Goal: Task Accomplishment & Management: Manage account settings

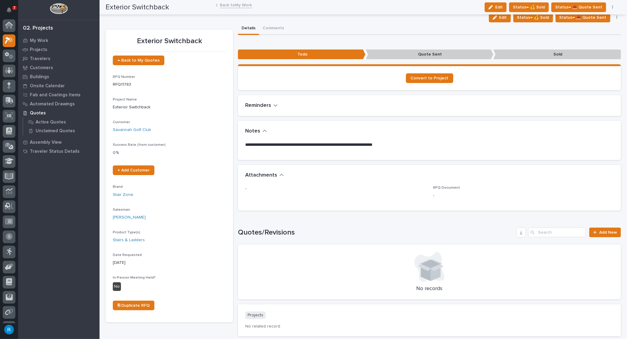
scroll to position [12, 0]
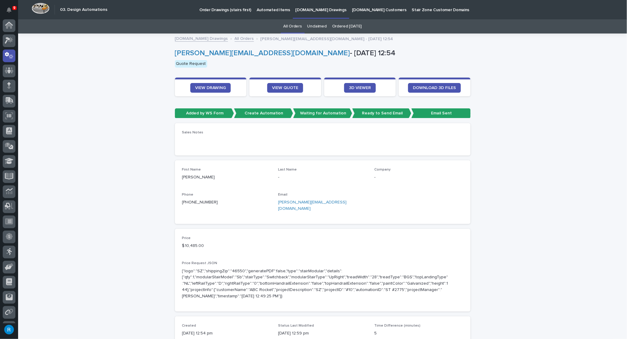
scroll to position [12, 0]
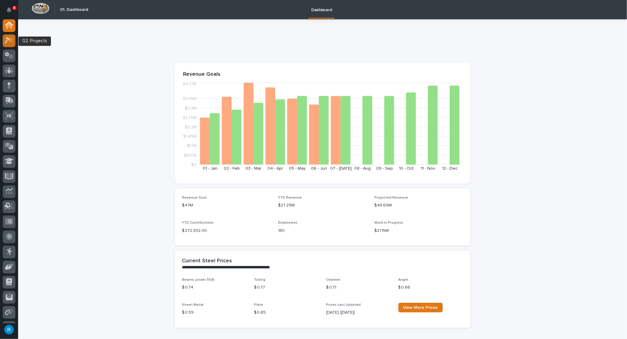
click at [8, 42] on icon at bounding box center [10, 40] width 5 height 6
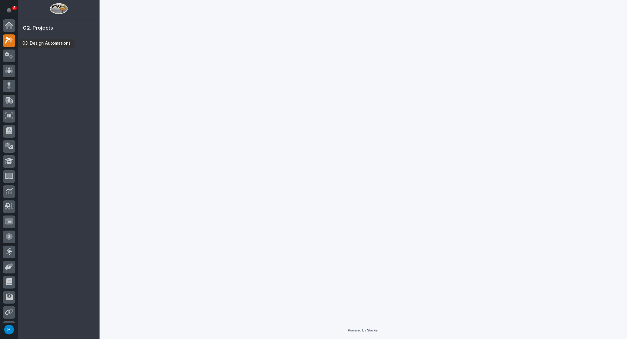
scroll to position [12, 0]
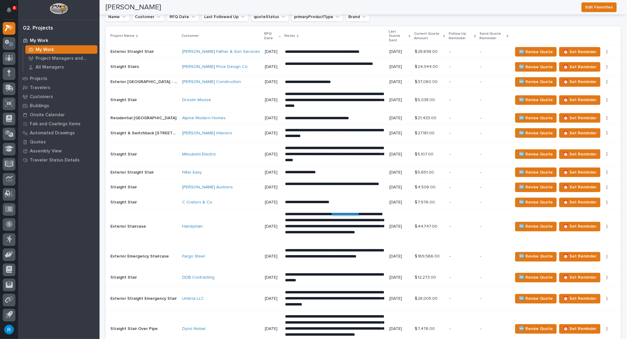
scroll to position [599, 0]
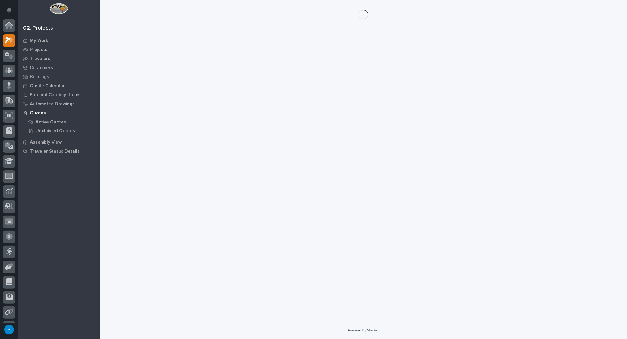
scroll to position [12, 0]
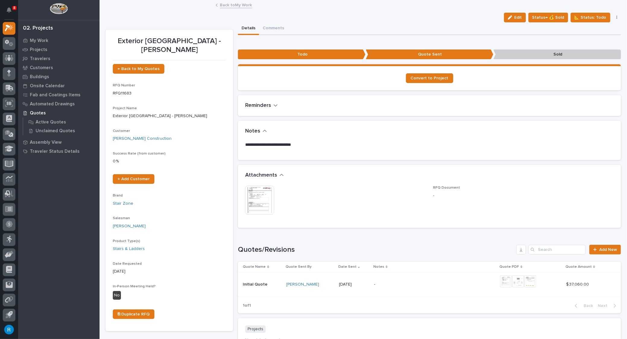
drag, startPoint x: 517, startPoint y: 18, endPoint x: 512, endPoint y: 18, distance: 4.8
click at [517, 18] on span "Edit" at bounding box center [519, 17] width 8 height 5
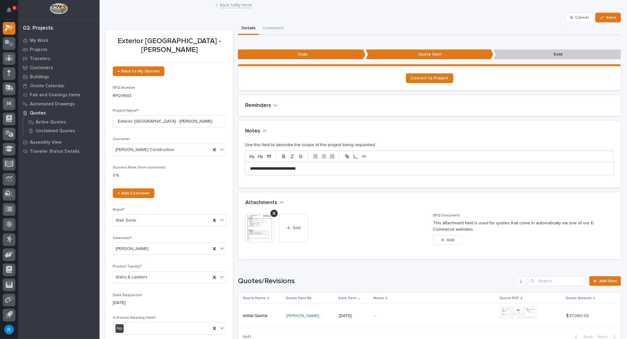
click at [249, 168] on div "**********" at bounding box center [430, 168] width 368 height 13
click at [280, 168] on p "**********" at bounding box center [428, 169] width 356 height 6
click at [248, 167] on div "**********" at bounding box center [430, 168] width 368 height 13
click at [360, 167] on p "**********" at bounding box center [428, 169] width 356 height 6
click at [405, 168] on p "**********" at bounding box center [428, 169] width 356 height 6
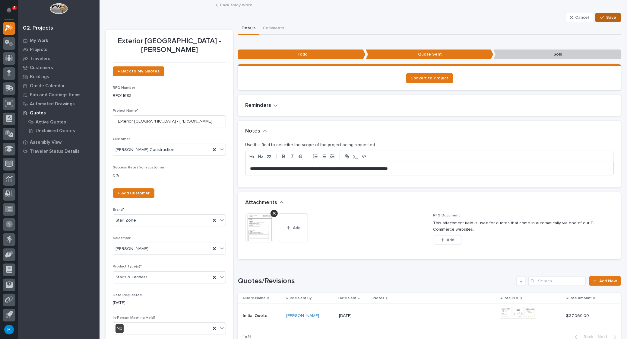
click at [607, 18] on span "Save" at bounding box center [612, 17] width 10 height 5
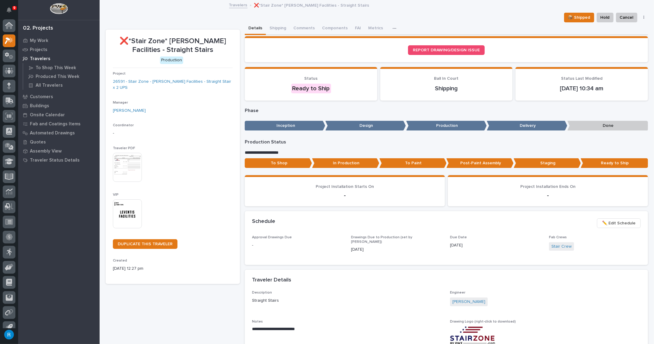
scroll to position [8, 0]
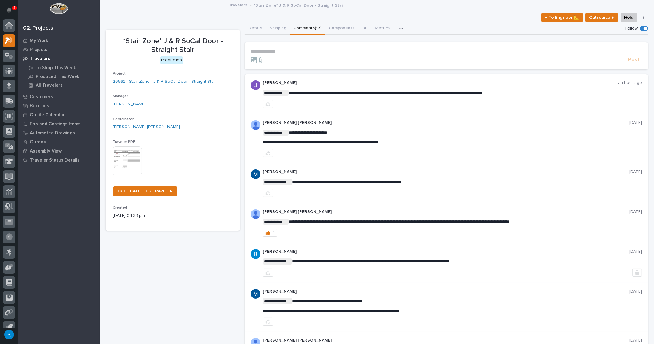
scroll to position [8, 0]
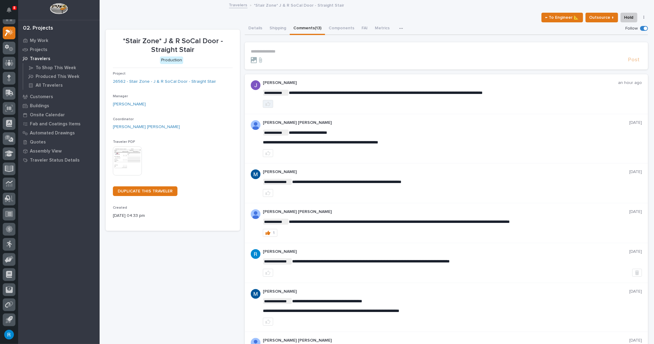
click at [266, 104] on icon "button" at bounding box center [268, 103] width 5 height 5
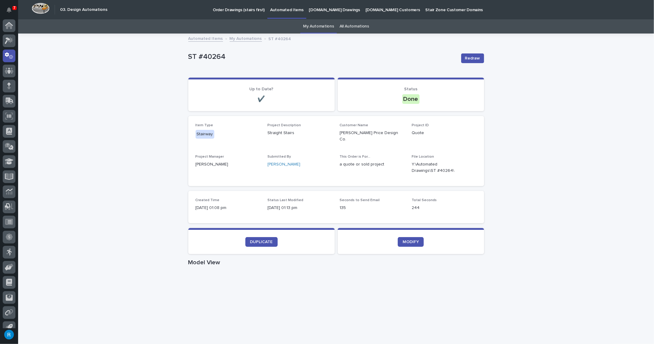
scroll to position [8, 0]
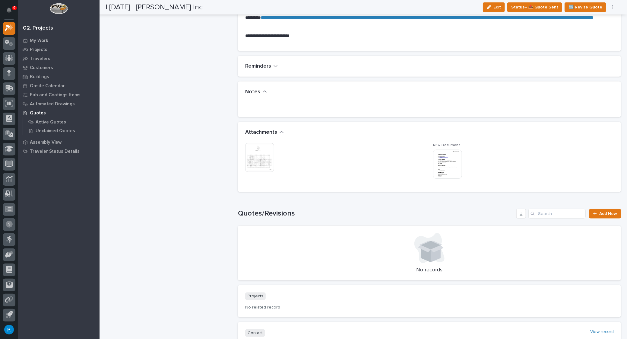
scroll to position [384, 0]
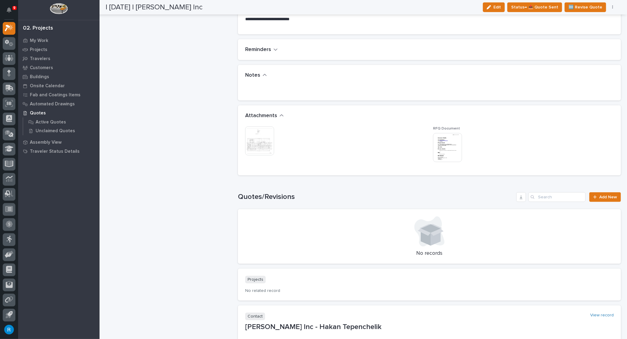
click at [255, 144] on img at bounding box center [259, 140] width 29 height 29
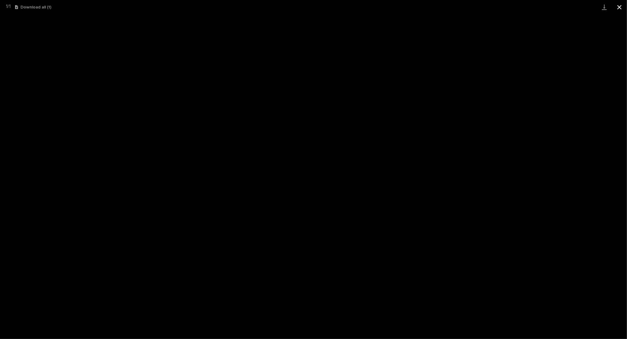
click at [621, 7] on button "Close gallery" at bounding box center [619, 7] width 15 height 14
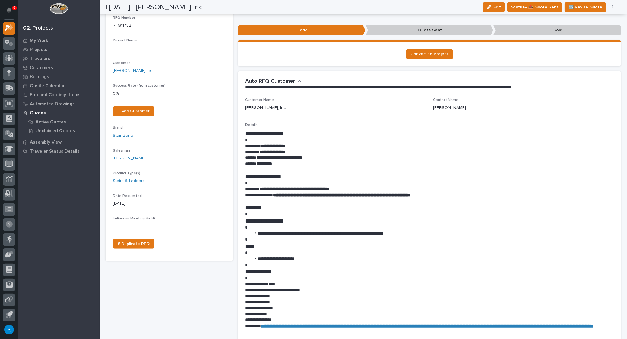
scroll to position [0, 0]
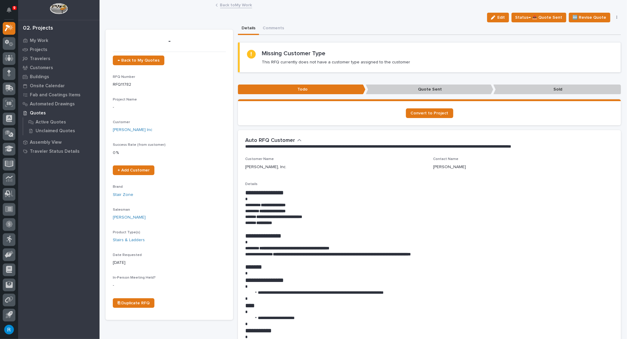
click at [504, 18] on span "Edit" at bounding box center [502, 17] width 8 height 5
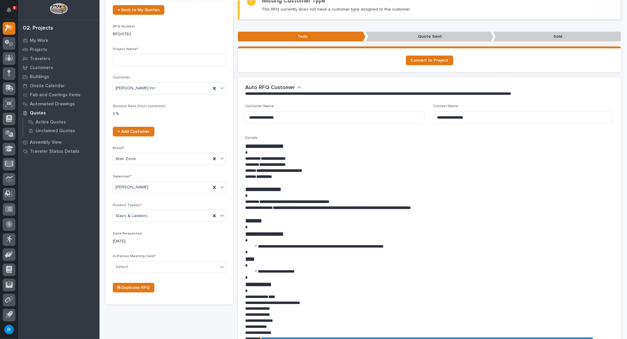
scroll to position [55, 0]
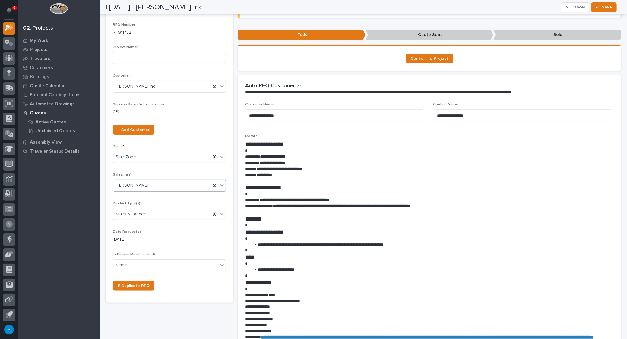
click at [185, 185] on div "[PERSON_NAME]" at bounding box center [162, 185] width 98 height 10
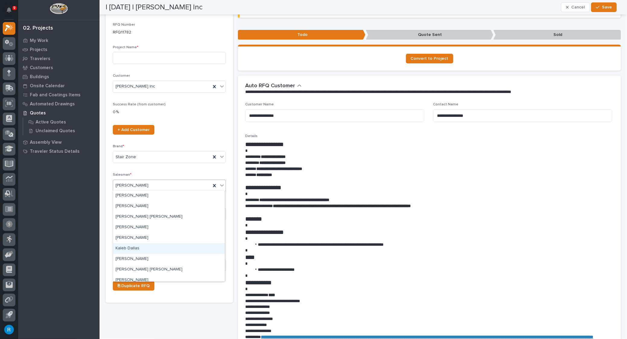
scroll to position [0, 0]
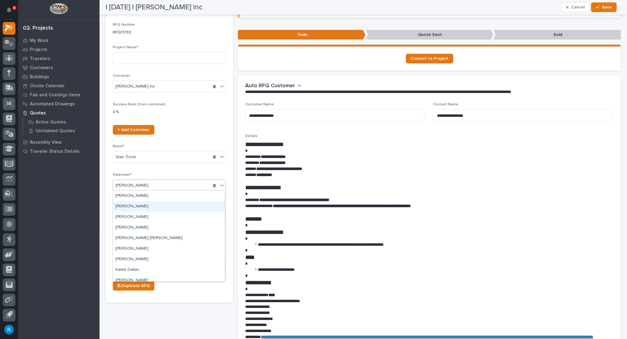
click at [136, 206] on div "Brian Bontrager" at bounding box center [169, 206] width 112 height 11
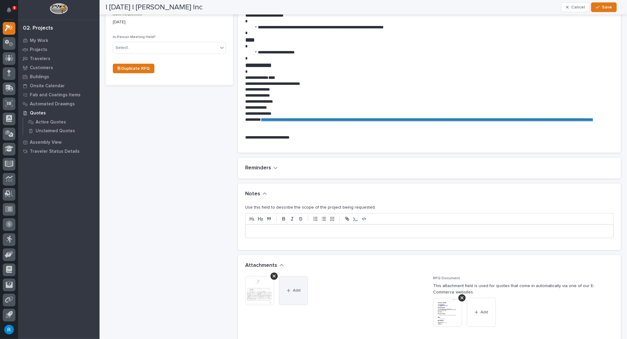
scroll to position [329, 0]
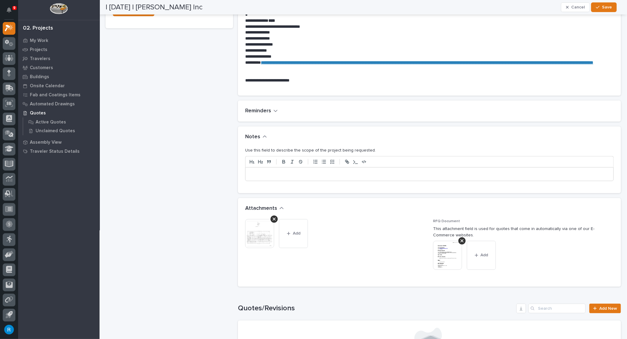
click at [441, 257] on img at bounding box center [447, 255] width 29 height 29
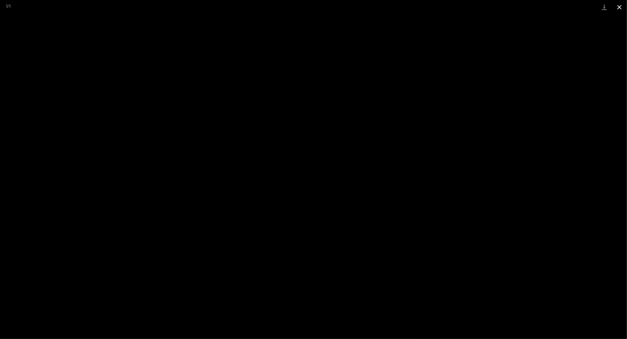
click at [616, 7] on button "Close gallery" at bounding box center [619, 7] width 15 height 14
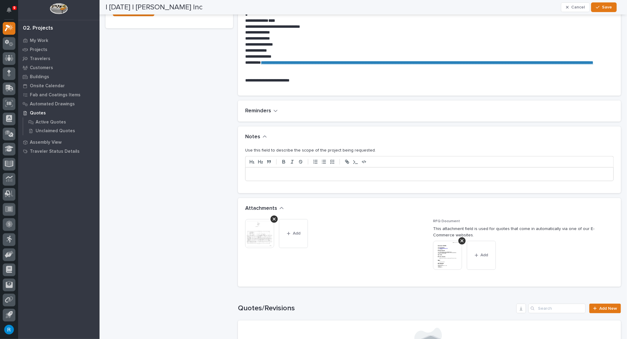
click at [262, 238] on img at bounding box center [259, 233] width 29 height 29
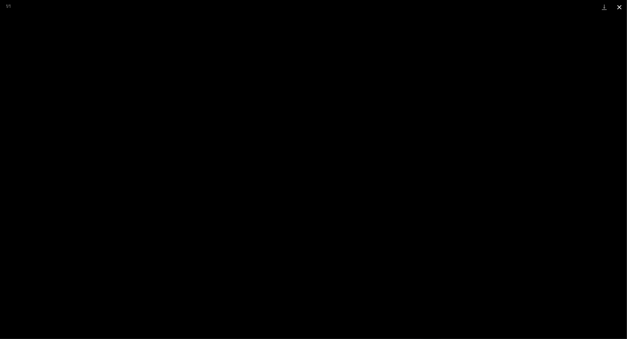
click at [620, 8] on button "Close gallery" at bounding box center [619, 7] width 15 height 14
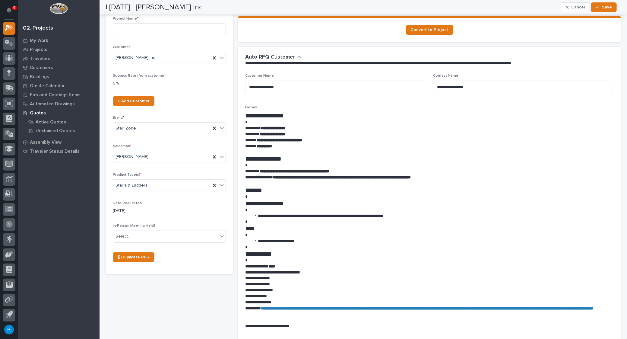
scroll to position [0, 0]
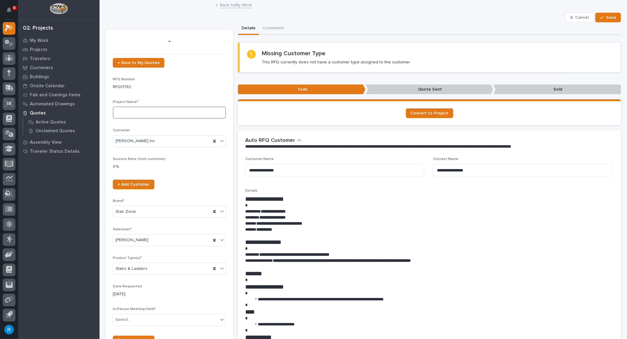
click at [116, 113] on input at bounding box center [169, 113] width 113 height 12
type input "Staircase"
click at [602, 15] on div "button" at bounding box center [604, 17] width 6 height 4
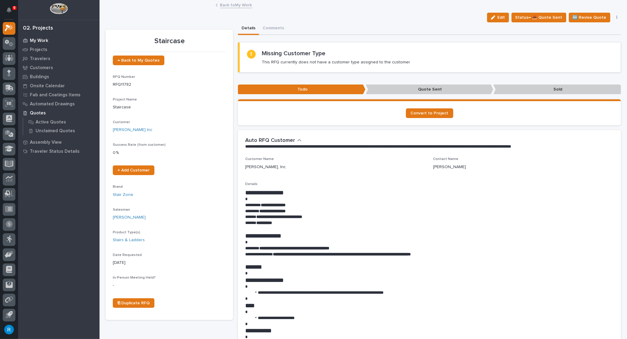
click at [38, 39] on p "My Work" at bounding box center [39, 40] width 18 height 5
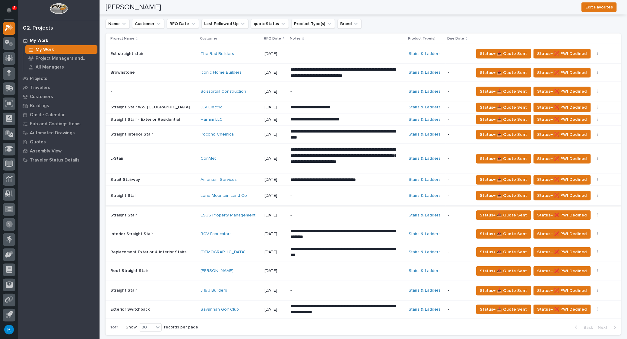
scroll to position [274, 0]
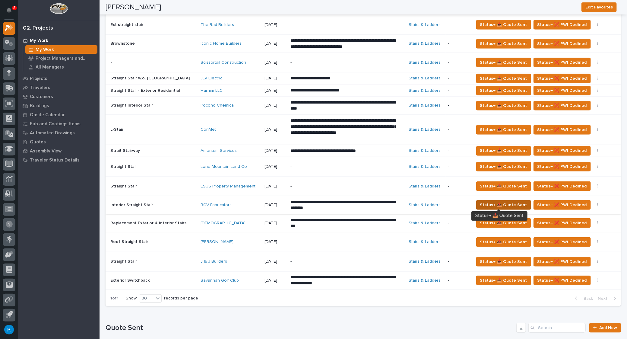
click at [509, 204] on span "Status→ 📤 Quote Sent" at bounding box center [503, 204] width 47 height 7
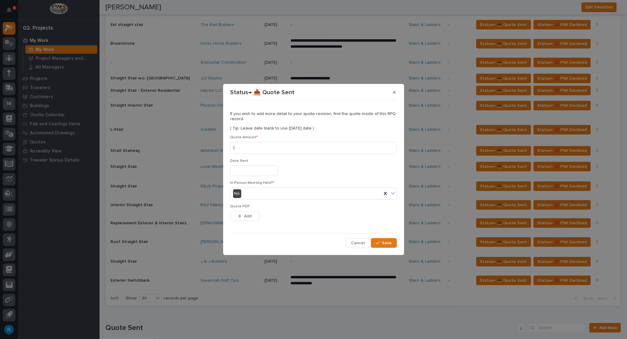
click at [240, 146] on div "$" at bounding box center [237, 148] width 12 height 12
click at [241, 148] on div "$" at bounding box center [237, 148] width 12 height 12
click at [257, 150] on input at bounding box center [314, 148] width 167 height 12
type input "1"
type input "10267.00"
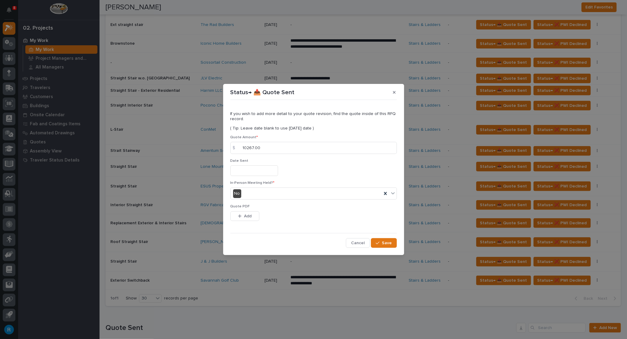
click at [256, 167] on input "text" at bounding box center [255, 170] width 48 height 11
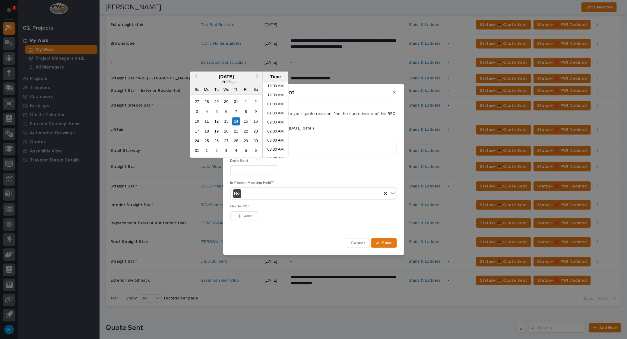
scroll to position [257, 0]
click at [207, 120] on div "11" at bounding box center [207, 121] width 8 height 8
type input "**********"
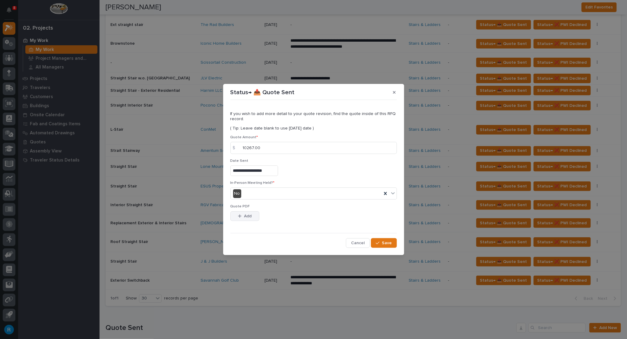
click at [245, 215] on span "Add" at bounding box center [248, 215] width 8 height 5
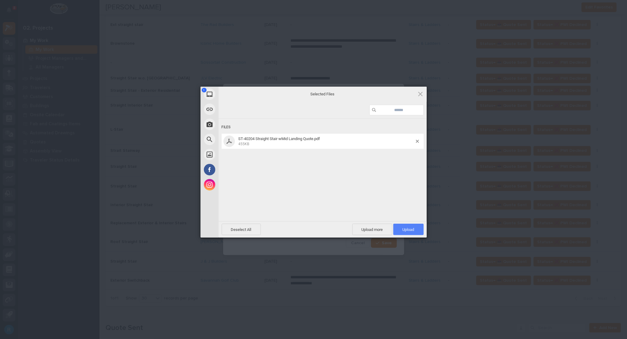
click at [410, 229] on span "Upload 1" at bounding box center [409, 229] width 12 height 5
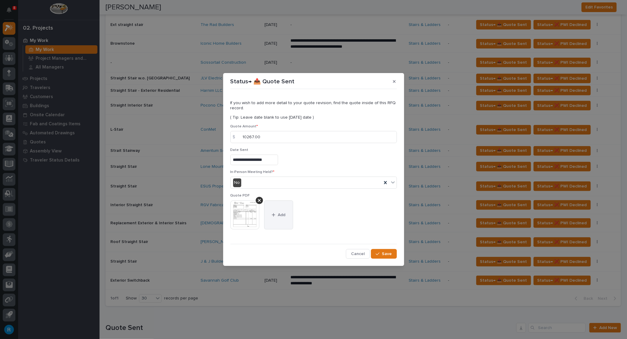
click at [279, 214] on span "Add" at bounding box center [282, 214] width 8 height 5
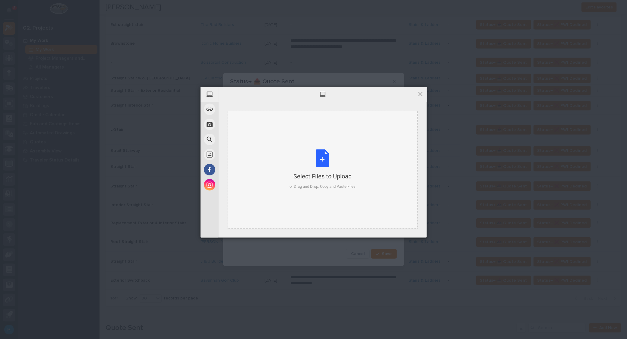
click at [323, 161] on div "Select Files to Upload or Drag and Drop, Copy and Paste Files" at bounding box center [323, 169] width 66 height 40
click at [421, 90] on div "My Device Link (URL) Take Photo Web Search Unsplash Facebook Instagram Select F…" at bounding box center [314, 162] width 226 height 151
click at [420, 94] on span at bounding box center [420, 94] width 7 height 7
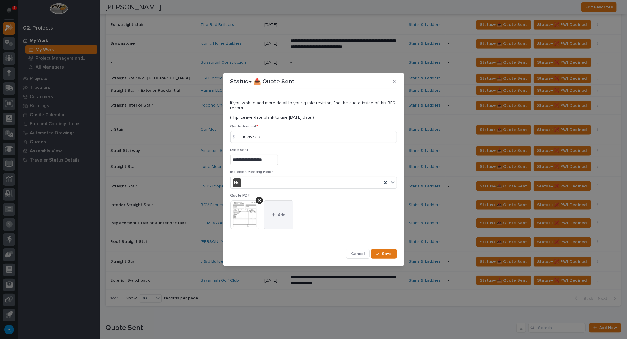
click at [279, 213] on span "Add" at bounding box center [282, 214] width 8 height 5
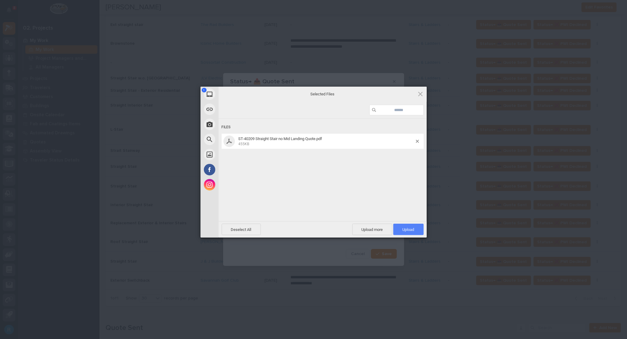
click at [408, 230] on span "Upload 1" at bounding box center [409, 229] width 12 height 5
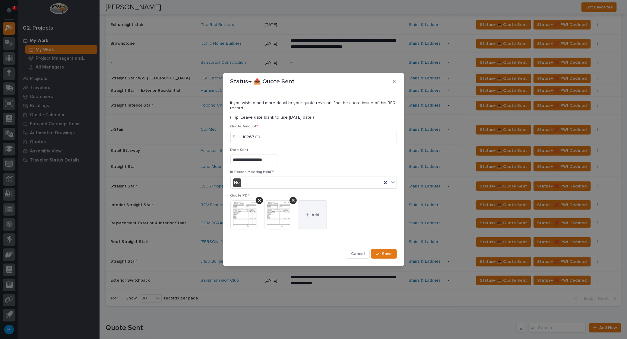
click at [317, 212] on button "Add" at bounding box center [312, 214] width 29 height 29
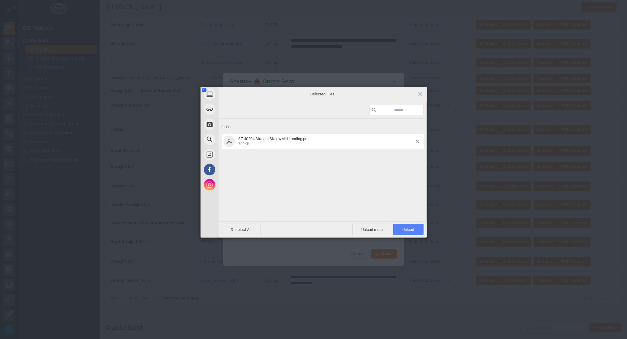
click at [404, 232] on span "Upload 1" at bounding box center [409, 229] width 30 height 11
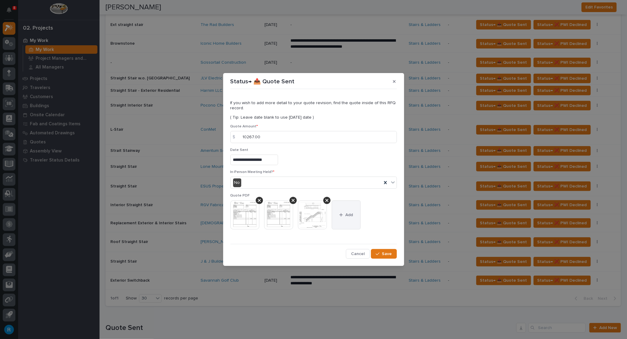
click at [346, 214] on span "Add" at bounding box center [350, 214] width 8 height 5
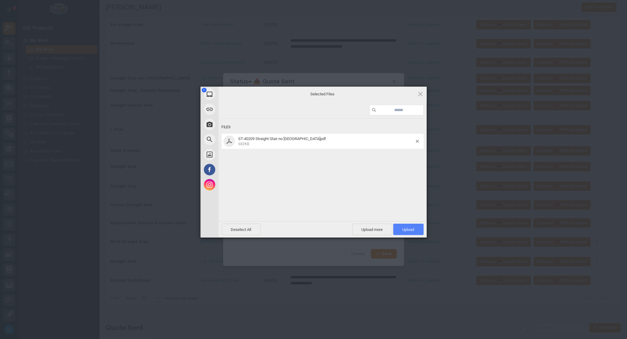
click at [410, 233] on span "Upload 1" at bounding box center [409, 229] width 30 height 11
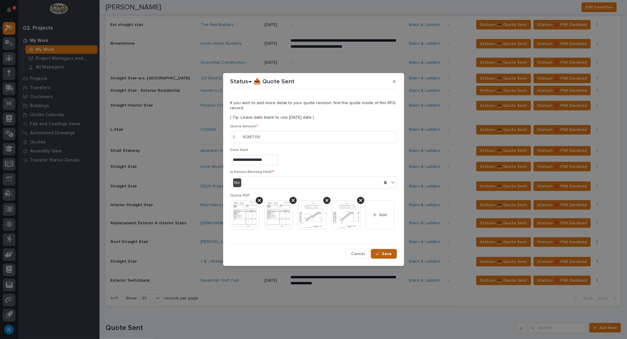
click at [386, 253] on span "Save" at bounding box center [387, 253] width 10 height 5
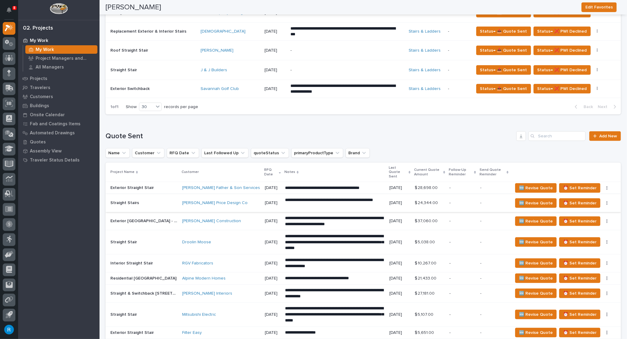
scroll to position [530, 0]
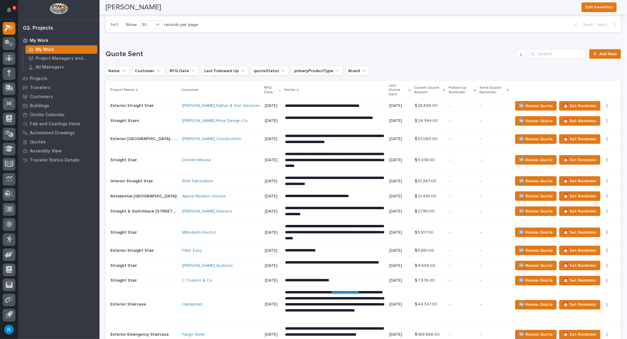
click at [221, 179] on div "RGV Fabricators" at bounding box center [221, 181] width 78 height 5
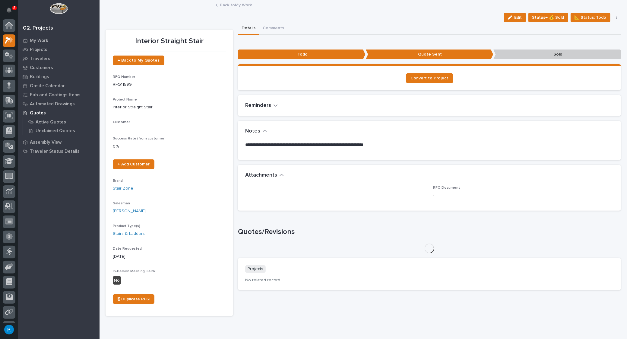
scroll to position [12, 0]
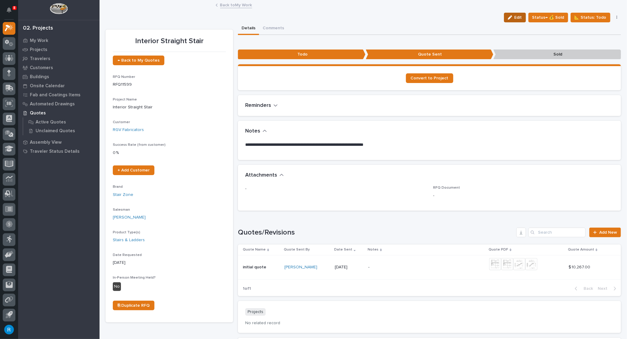
click at [519, 18] on span "Edit" at bounding box center [519, 17] width 8 height 5
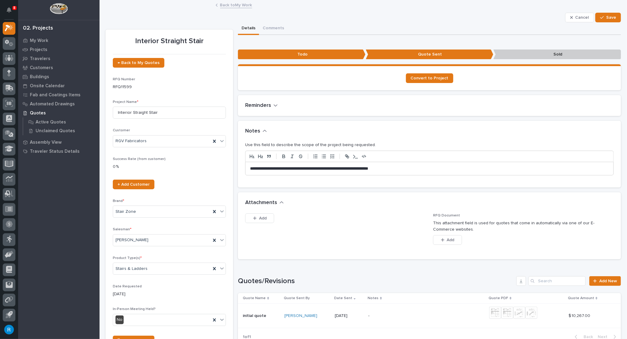
click at [314, 168] on p "**********" at bounding box center [428, 169] width 356 height 6
click at [275, 104] on icon "button" at bounding box center [276, 105] width 4 height 5
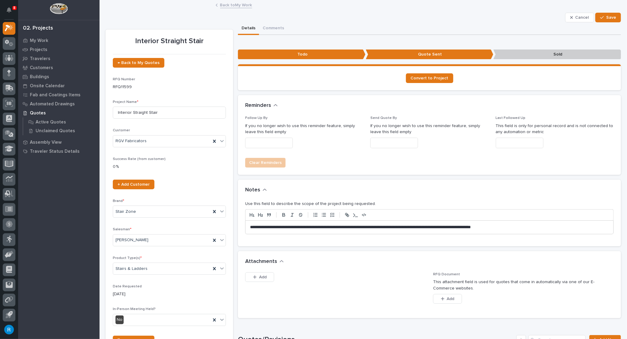
click at [254, 142] on input "text" at bounding box center [269, 143] width 48 height 11
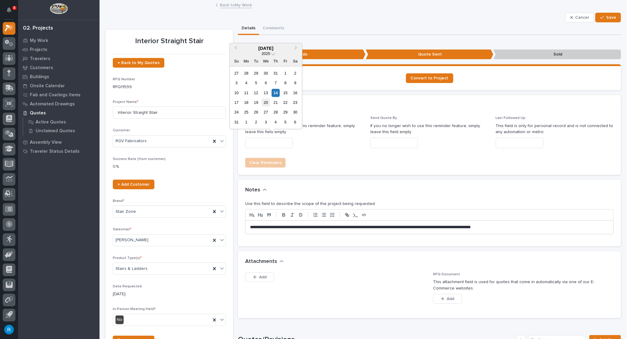
click at [266, 103] on div "20" at bounding box center [266, 102] width 8 height 8
type input "**********"
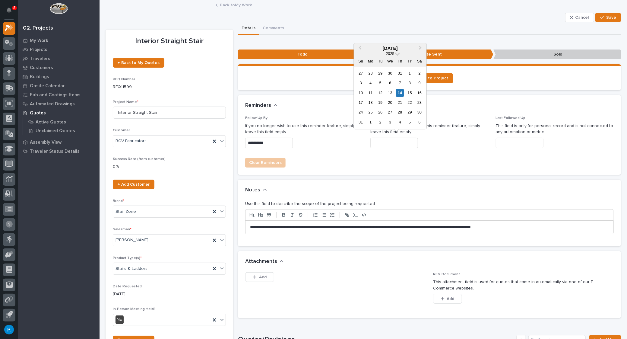
click at [378, 142] on input "text" at bounding box center [395, 143] width 48 height 11
click at [371, 93] on div "11" at bounding box center [371, 93] width 8 height 8
type input "**********"
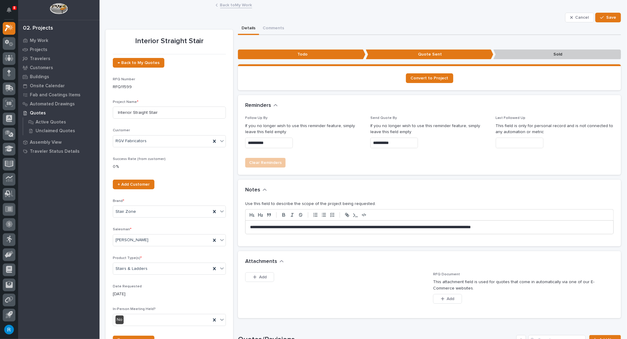
click at [498, 142] on input "text" at bounding box center [520, 143] width 48 height 11
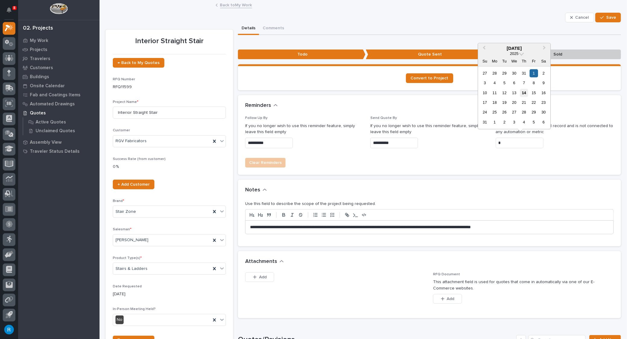
click at [524, 93] on div "14" at bounding box center [524, 93] width 8 height 8
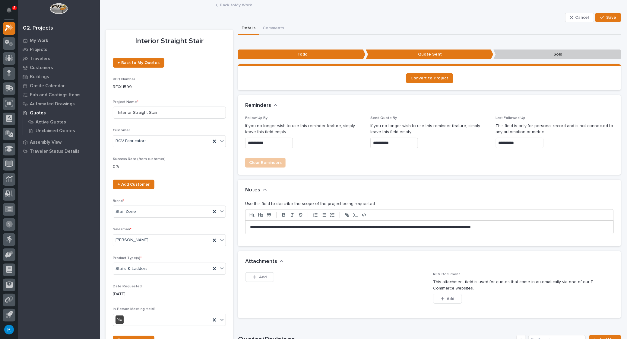
type input "**********"
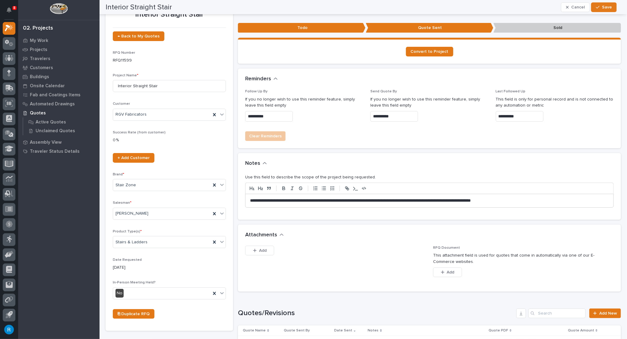
scroll to position [0, 0]
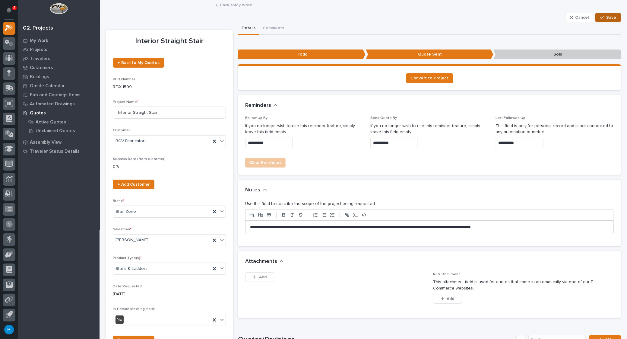
click at [608, 17] on span "Save" at bounding box center [612, 17] width 10 height 5
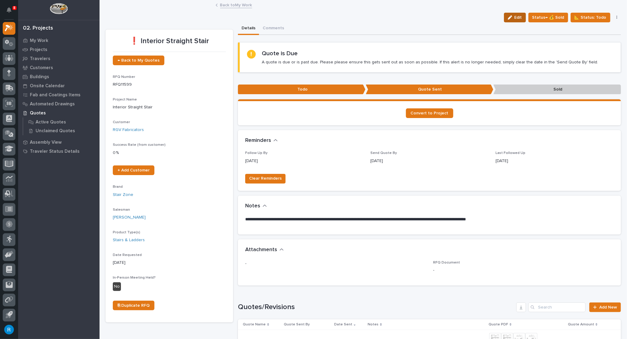
click at [519, 18] on span "Edit" at bounding box center [519, 17] width 8 height 5
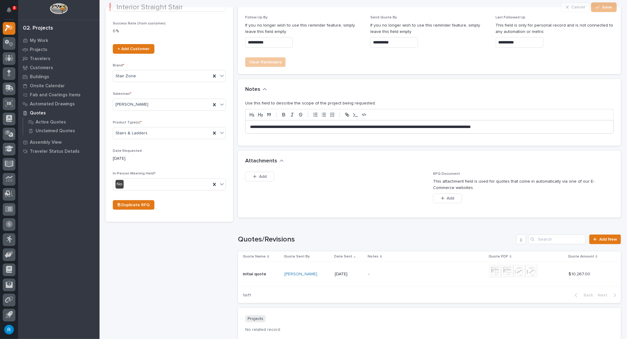
scroll to position [137, 0]
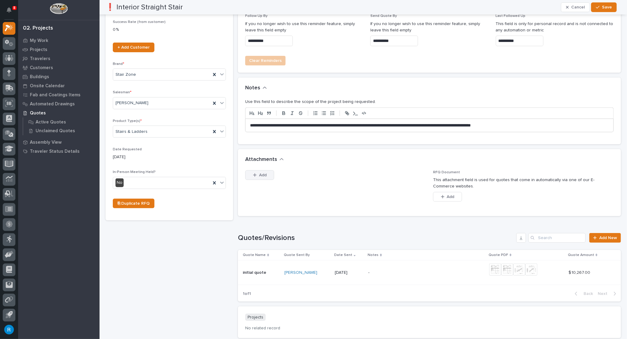
click at [261, 172] on span "Add" at bounding box center [263, 174] width 8 height 5
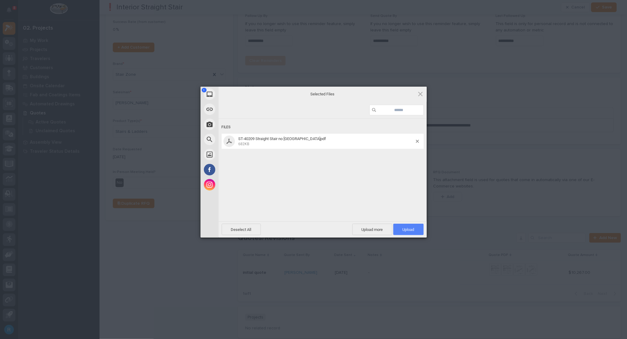
click at [405, 230] on span "Upload 1" at bounding box center [409, 229] width 12 height 5
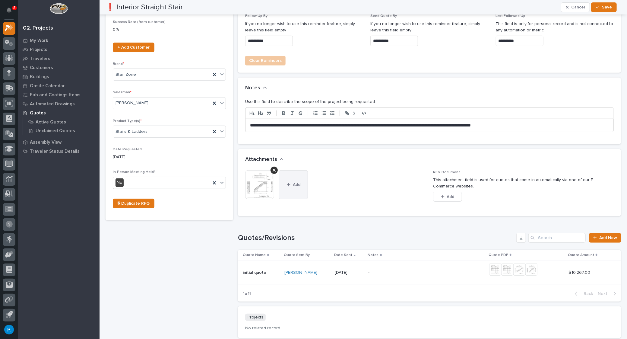
click at [291, 185] on button "Add" at bounding box center [293, 184] width 29 height 29
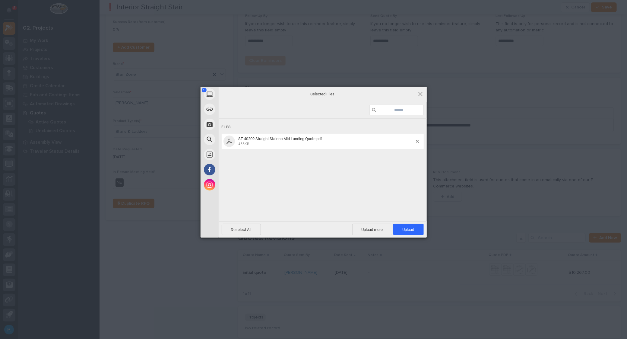
drag, startPoint x: 404, startPoint y: 227, endPoint x: 403, endPoint y: 222, distance: 5.1
click at [404, 227] on span "Upload 1" at bounding box center [409, 229] width 30 height 11
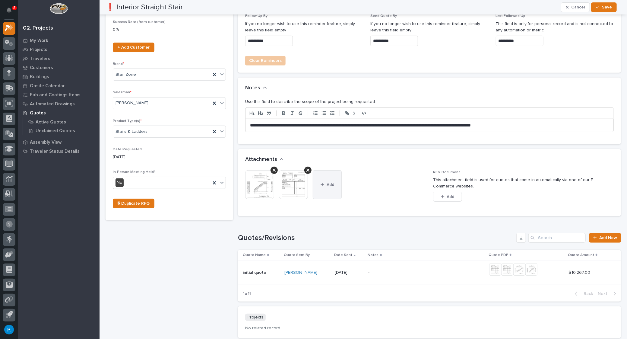
click at [330, 185] on button "Add" at bounding box center [327, 184] width 29 height 29
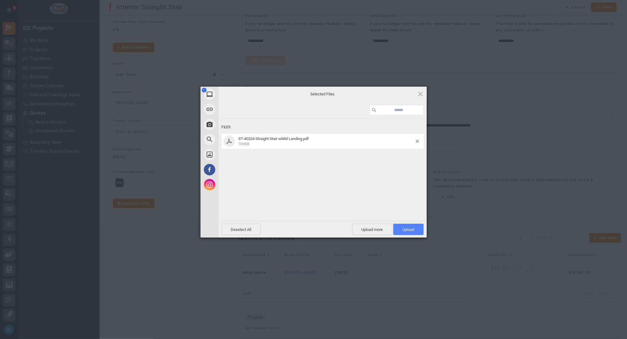
click at [403, 230] on span "Upload 1" at bounding box center [409, 229] width 12 height 5
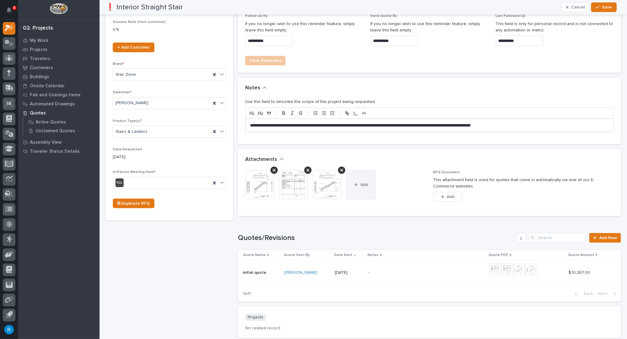
click at [365, 187] on button "Add" at bounding box center [361, 184] width 29 height 29
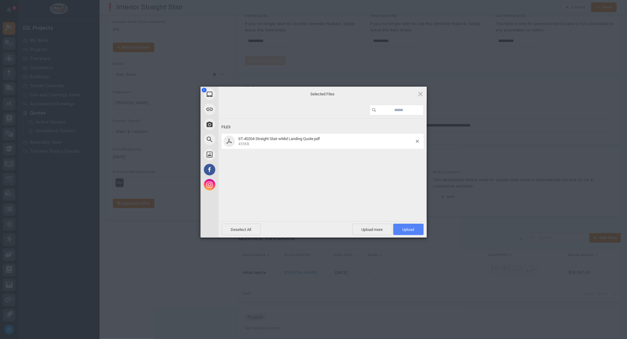
click at [408, 231] on span "Upload 1" at bounding box center [409, 229] width 12 height 5
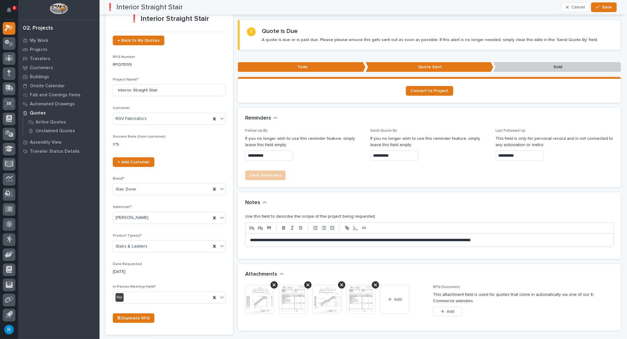
scroll to position [0, 0]
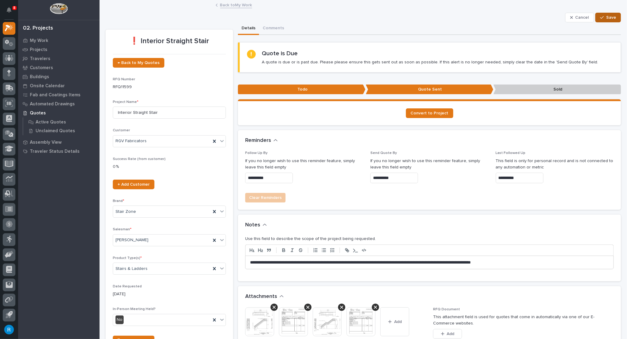
click at [608, 19] on span "Save" at bounding box center [612, 17] width 10 height 5
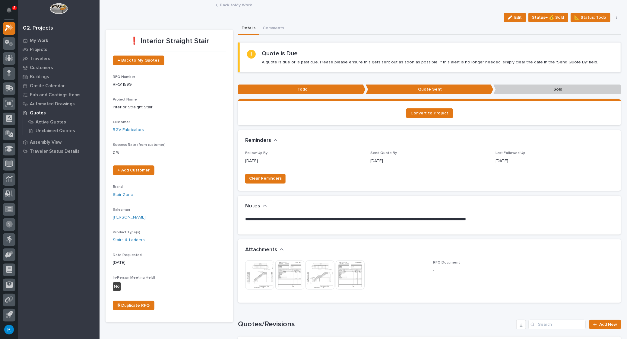
click at [232, 6] on link "Back to My Work" at bounding box center [236, 4] width 32 height 7
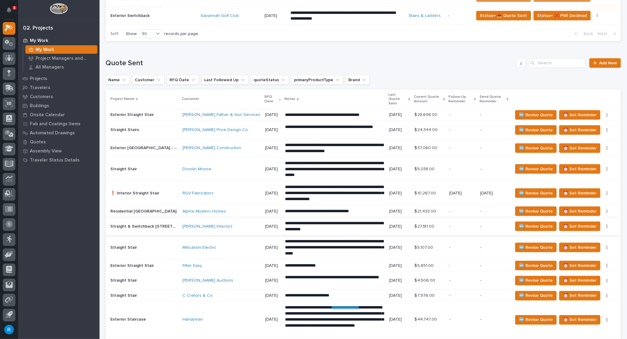
scroll to position [549, 0]
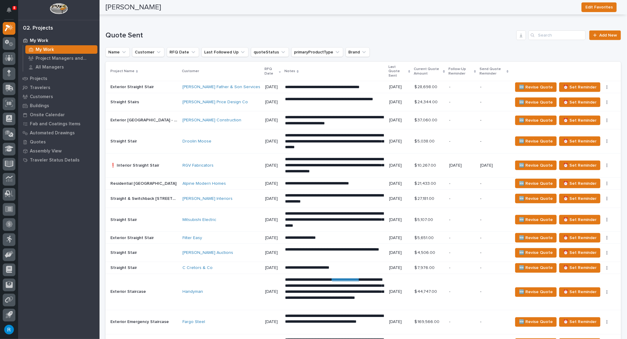
click at [218, 161] on div "RGV Fabricators" at bounding box center [222, 166] width 78 height 10
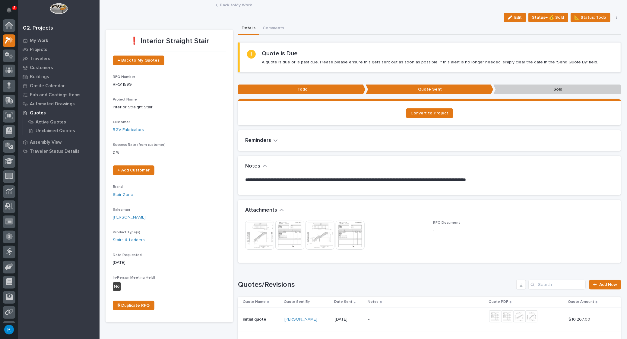
scroll to position [12, 0]
click at [518, 18] on span "Edit" at bounding box center [519, 17] width 8 height 5
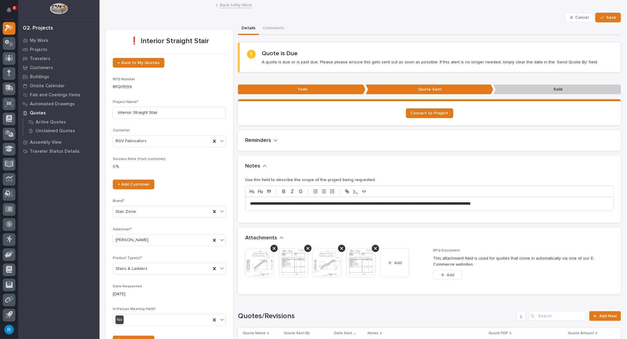
click at [275, 139] on icon "button" at bounding box center [276, 140] width 4 height 5
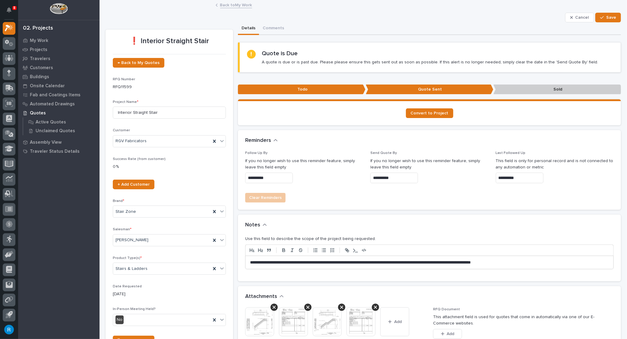
click at [386, 177] on input "**********" at bounding box center [395, 178] width 48 height 11
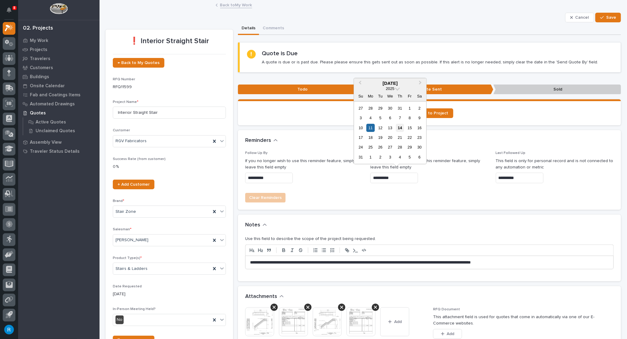
click at [400, 129] on div "14" at bounding box center [400, 128] width 8 height 8
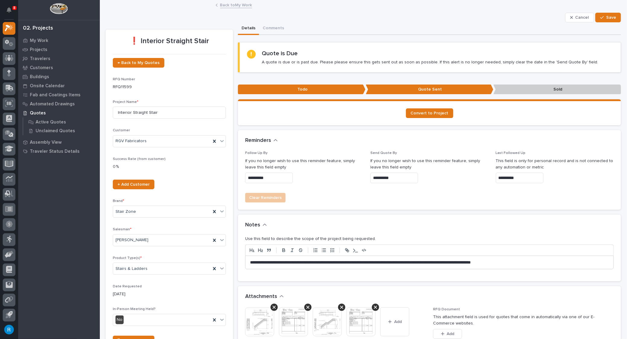
type input "**********"
click at [609, 20] on span "Save" at bounding box center [612, 17] width 10 height 5
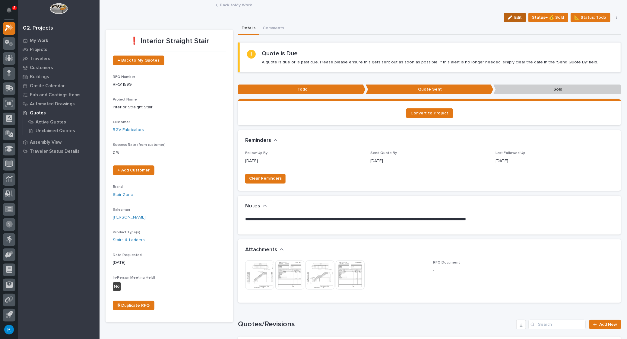
click at [517, 19] on span "Edit" at bounding box center [519, 17] width 8 height 5
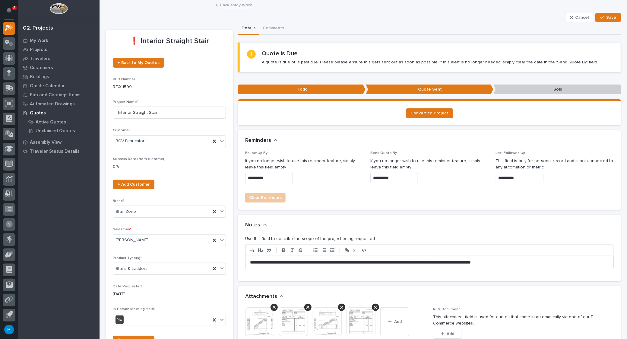
click at [397, 177] on input "**********" at bounding box center [395, 178] width 48 height 11
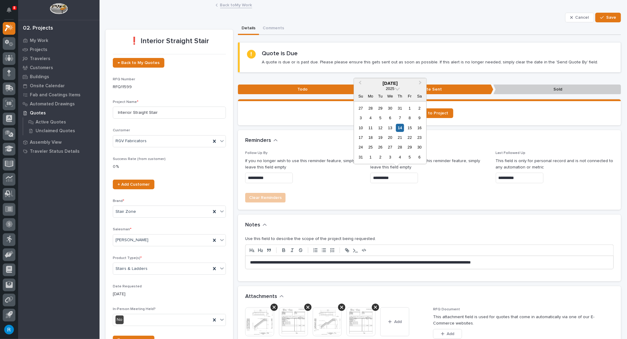
drag, startPoint x: 397, startPoint y: 177, endPoint x: 332, endPoint y: 174, distance: 65.2
click at [333, 176] on div "**********" at bounding box center [429, 169] width 369 height 37
click at [608, 17] on span "Save" at bounding box center [612, 17] width 10 height 5
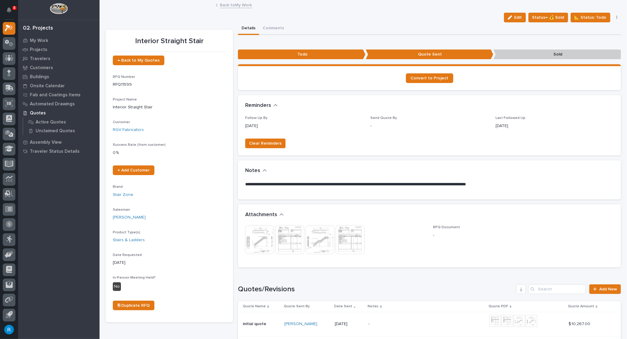
click at [233, 6] on link "Back to My Work" at bounding box center [236, 4] width 32 height 7
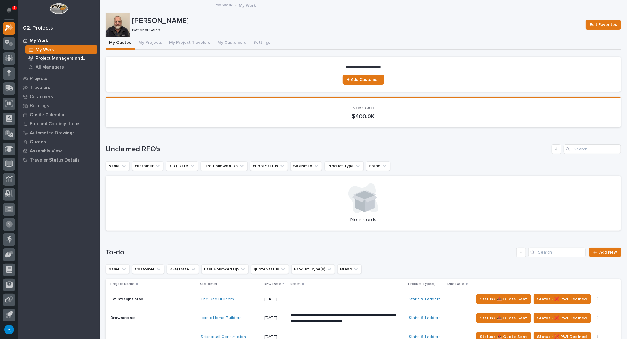
click at [57, 55] on div "Project Managers and Engineers" at bounding box center [61, 58] width 72 height 8
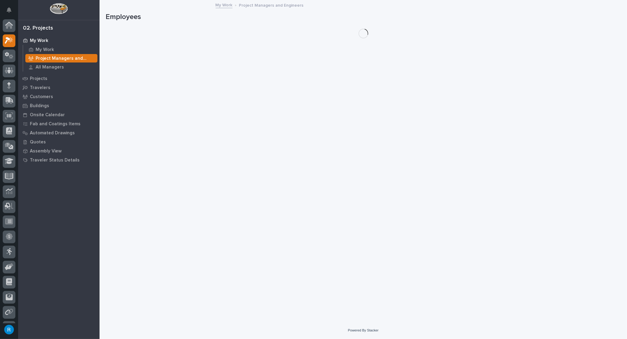
scroll to position [12, 0]
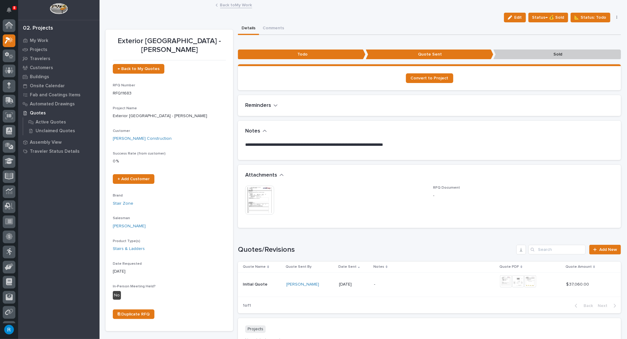
scroll to position [12, 0]
click at [257, 205] on img at bounding box center [259, 200] width 29 height 29
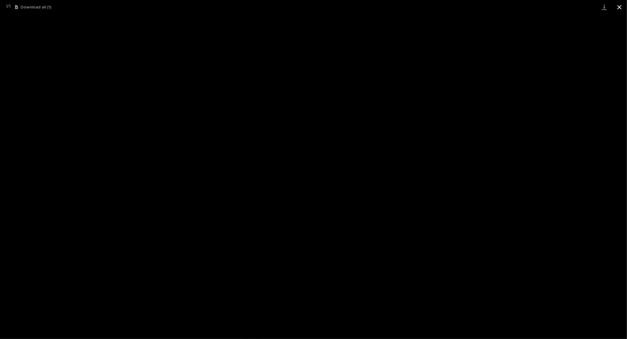
click at [618, 8] on button "Close gallery" at bounding box center [619, 7] width 15 height 14
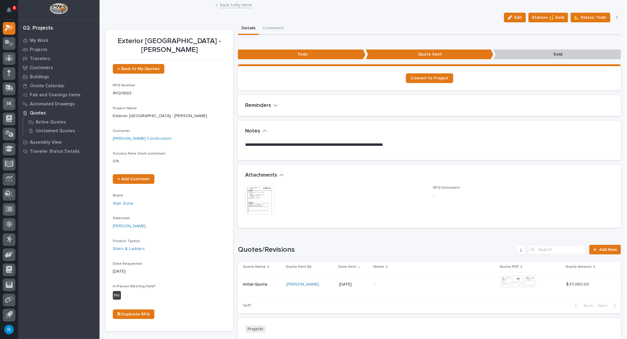
click at [232, 6] on link "Back to My Work" at bounding box center [236, 4] width 32 height 7
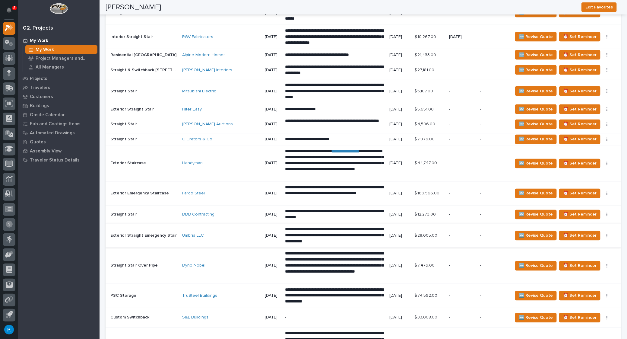
scroll to position [686, 0]
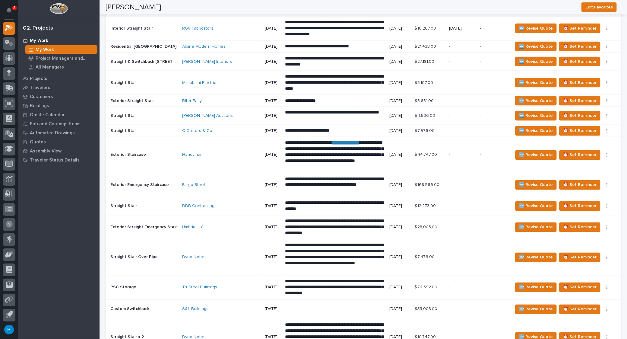
click at [218, 183] on div "Fargo Steel" at bounding box center [222, 185] width 78 height 5
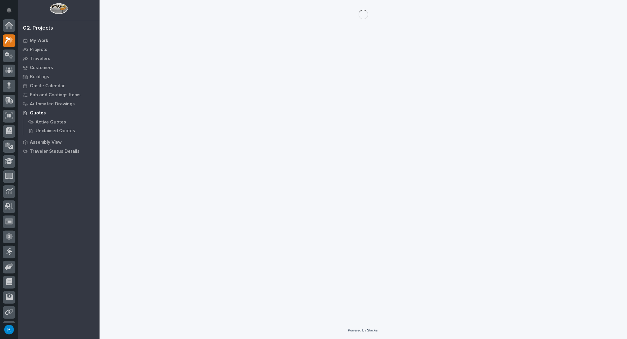
scroll to position [12, 0]
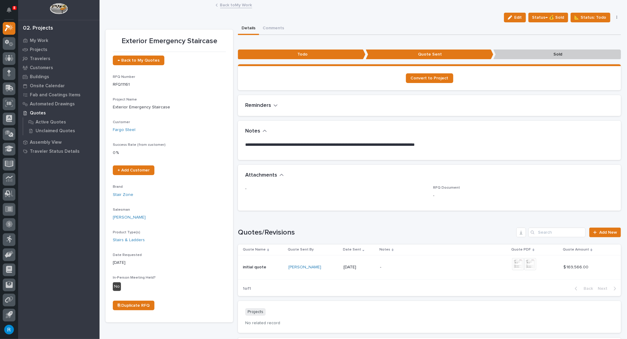
click at [276, 105] on icon "button" at bounding box center [276, 105] width 4 height 5
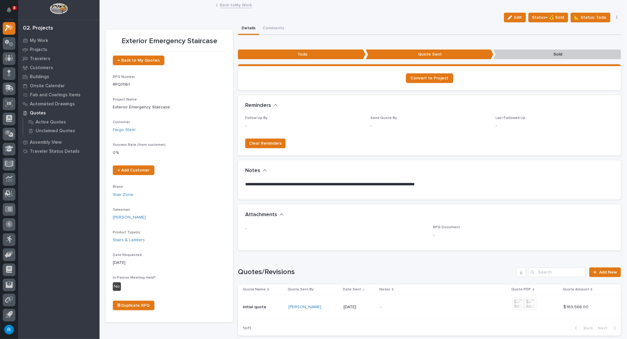
click at [247, 126] on p "-" at bounding box center [304, 126] width 118 height 6
click at [263, 119] on span "Follow Up By" at bounding box center [256, 118] width 22 height 4
click at [286, 119] on p "Follow Up By" at bounding box center [304, 118] width 118 height 4
drag, startPoint x: 518, startPoint y: 20, endPoint x: 6, endPoint y: 155, distance: 529.2
click at [518, 19] on span "Edit" at bounding box center [519, 17] width 8 height 5
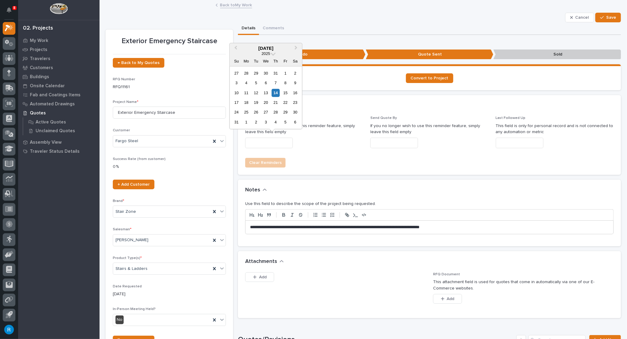
click at [254, 145] on input "text" at bounding box center [269, 143] width 48 height 11
click at [296, 47] on span "Next Month" at bounding box center [296, 48] width 0 height 8
click at [266, 93] on div "17" at bounding box center [266, 93] width 8 height 8
type input "**********"
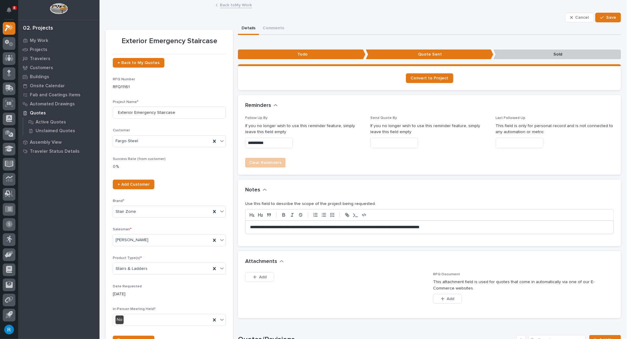
click at [507, 141] on input "text" at bounding box center [520, 143] width 48 height 11
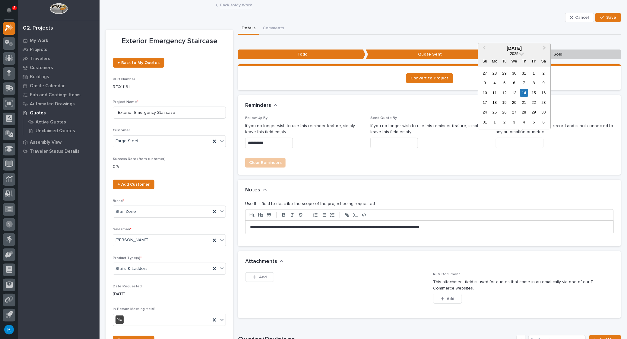
click at [525, 91] on div "14" at bounding box center [524, 93] width 8 height 8
type input "**********"
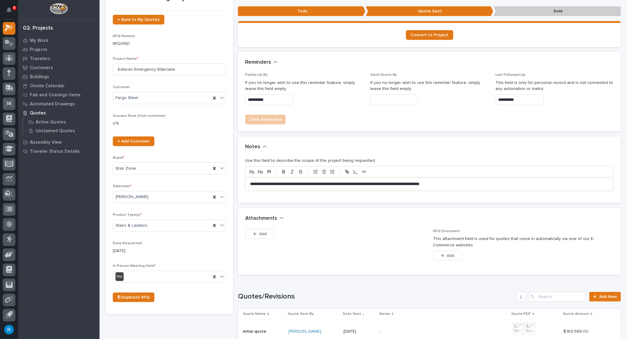
scroll to position [55, 0]
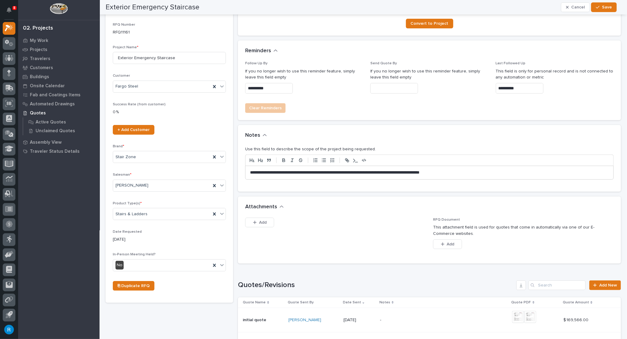
click at [250, 171] on p "**********" at bounding box center [428, 173] width 356 height 6
click at [288, 171] on p "**********" at bounding box center [428, 173] width 356 height 6
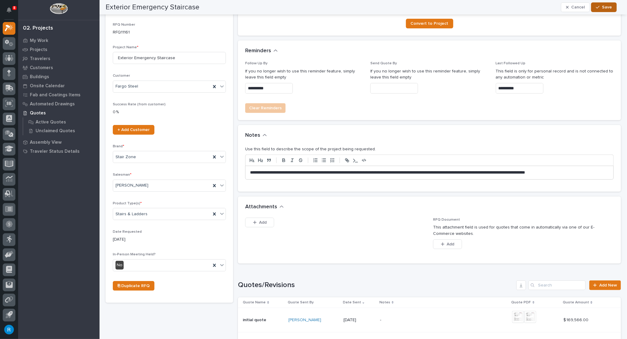
click at [607, 7] on span "Save" at bounding box center [607, 7] width 10 height 5
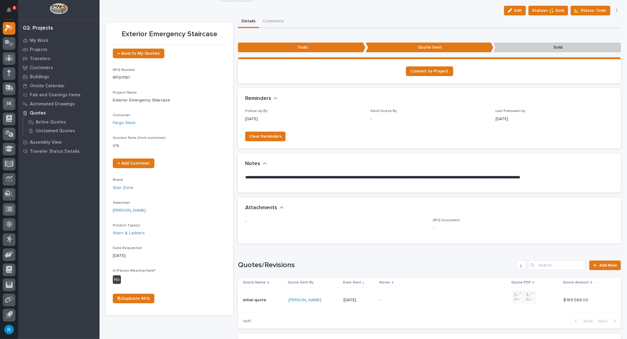
scroll to position [0, 0]
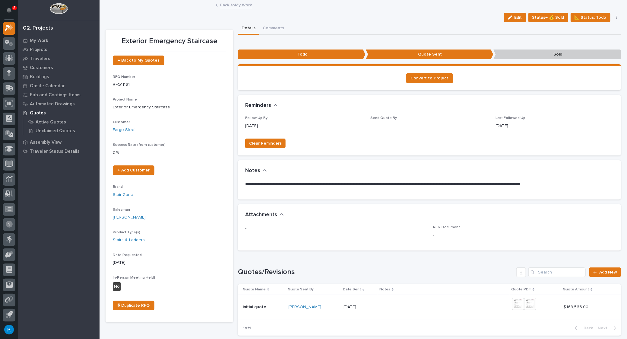
click at [617, 18] on icon "button" at bounding box center [617, 17] width 1 height 4
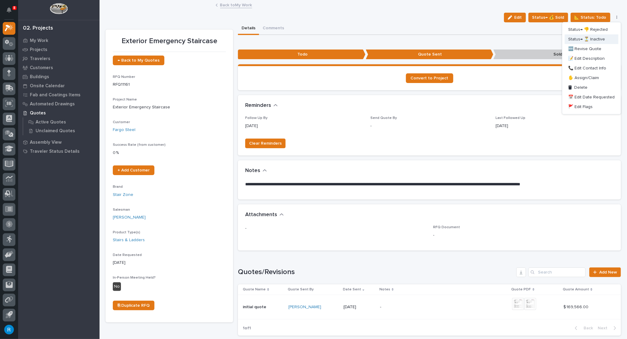
click at [597, 40] on span "Status→ ⏳ Inactive" at bounding box center [587, 39] width 37 height 7
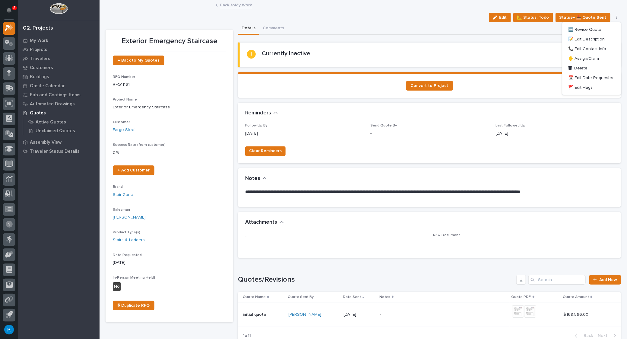
click at [442, 14] on div "Edit 📐 Status: Todo Status→ 📤 Quote Sent 🆕 Revise Quote 📝 Edit Description 📞 Ed…" at bounding box center [364, 18] width 516 height 10
click at [232, 6] on link "Back to My Work" at bounding box center [236, 4] width 32 height 7
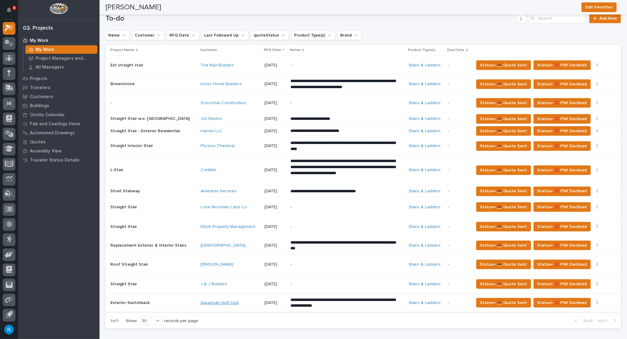
scroll to position [356, 0]
